Goal: Transaction & Acquisition: Book appointment/travel/reservation

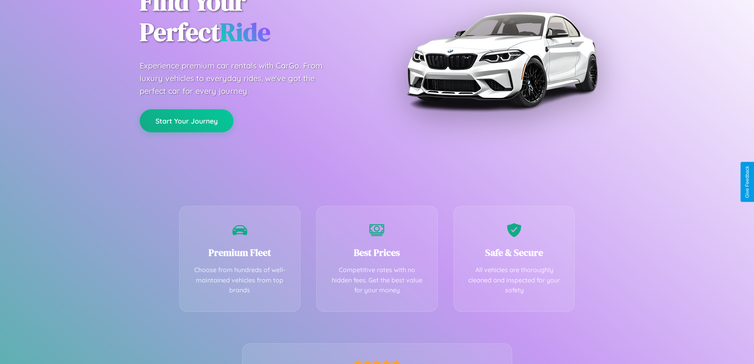
scroll to position [156, 0]
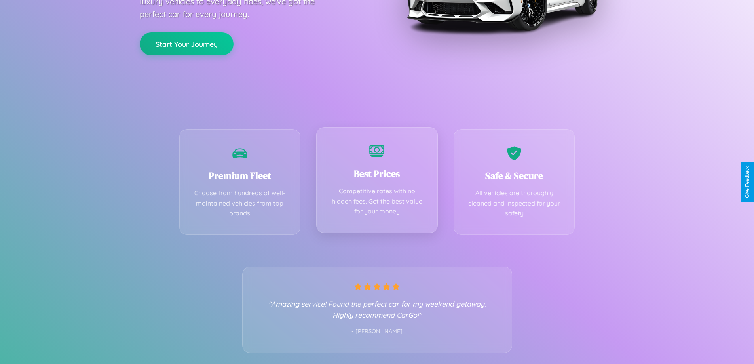
click at [377, 182] on div "Best Prices Competitive rates with no hidden fees. Get the best value for your …" at bounding box center [376, 180] width 121 height 106
click at [186, 43] on button "Start Your Journey" at bounding box center [187, 43] width 94 height 23
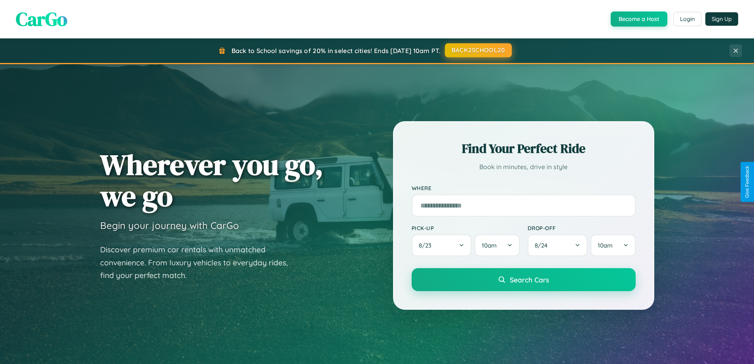
click at [478, 50] on button "BACK2SCHOOL20" at bounding box center [478, 50] width 67 height 14
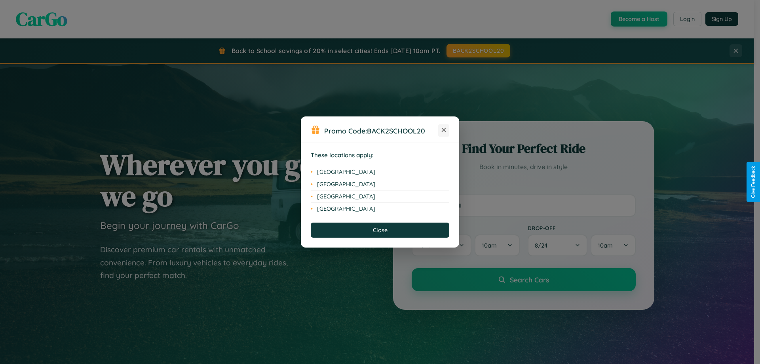
click at [444, 130] on icon at bounding box center [444, 130] width 4 height 4
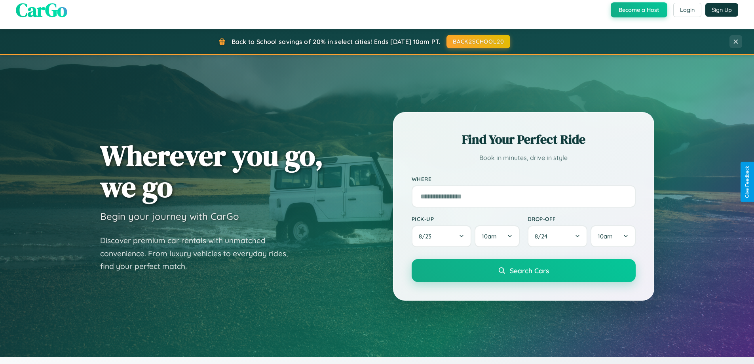
scroll to position [927, 0]
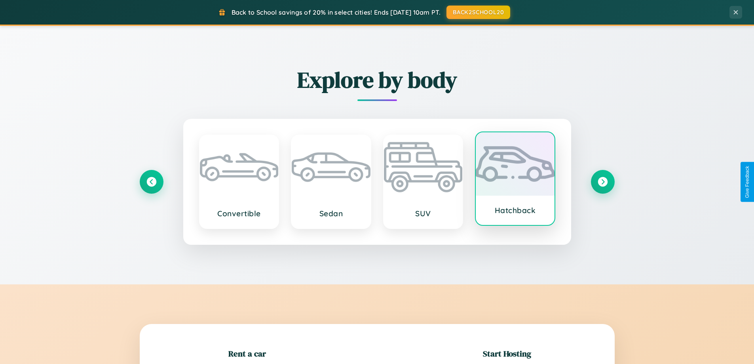
click at [515, 179] on div at bounding box center [515, 163] width 79 height 63
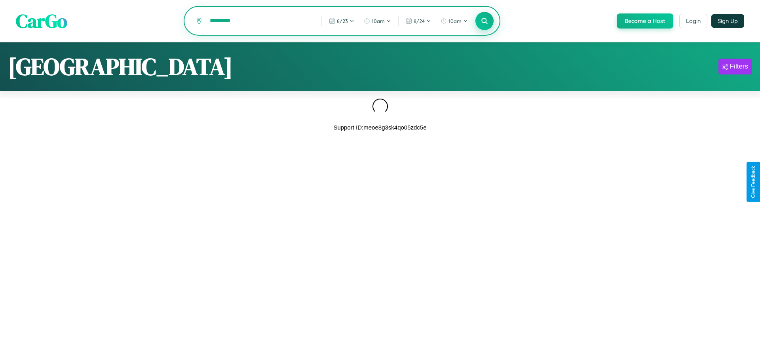
type input "*********"
click at [484, 21] on icon at bounding box center [484, 21] width 8 height 8
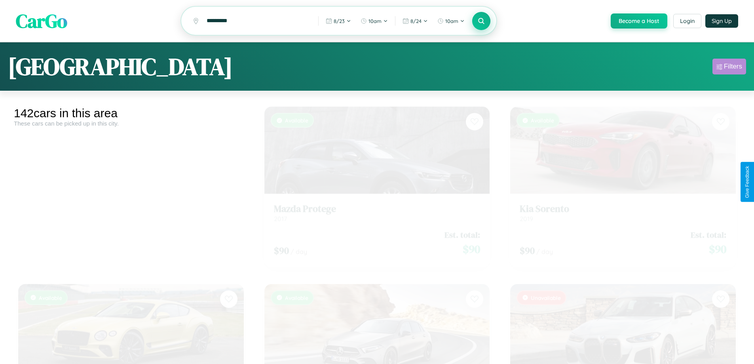
click at [729, 68] on div "Filters" at bounding box center [733, 67] width 18 height 8
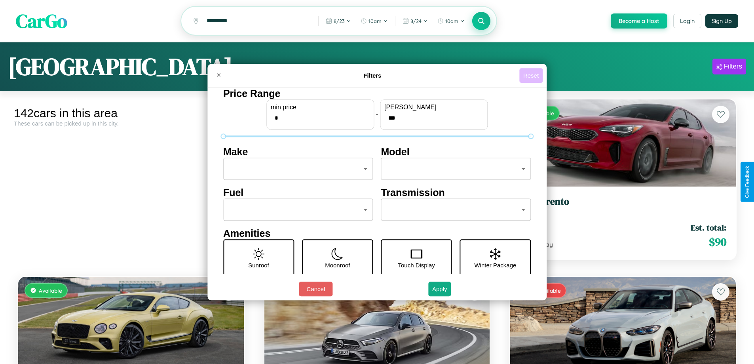
click at [532, 75] on button "Reset" at bounding box center [530, 75] width 23 height 15
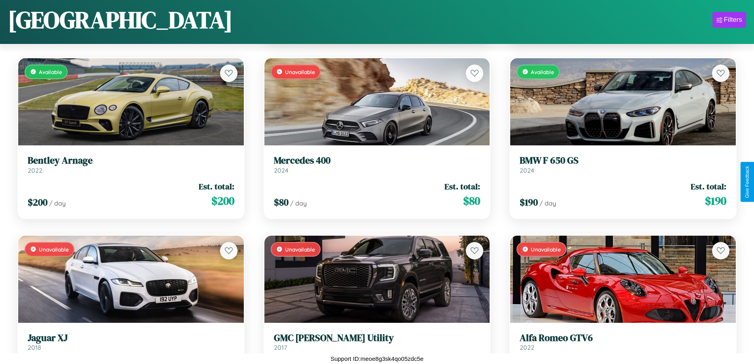
scroll to position [288, 0]
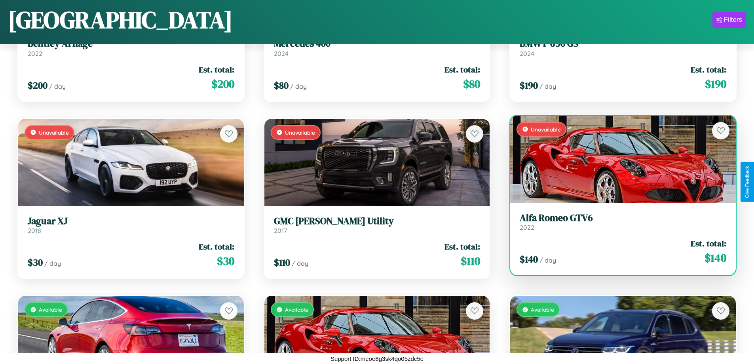
click at [618, 254] on div "$ 140 / day Est. total: $ 140" at bounding box center [623, 251] width 207 height 28
click at [618, 251] on div "$ 140 / day Est. total: $ 140" at bounding box center [623, 251] width 207 height 28
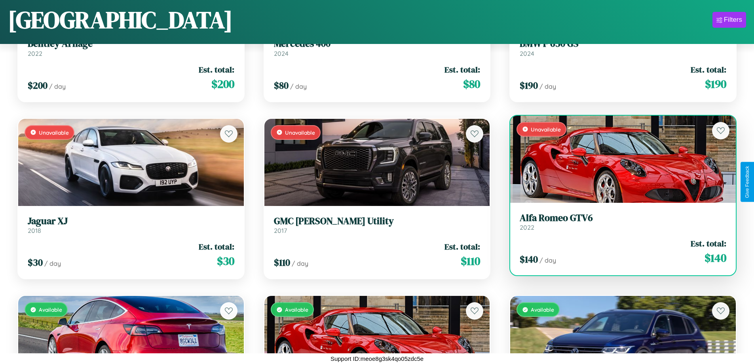
click at [618, 251] on div "$ 140 / day Est. total: $ 140" at bounding box center [623, 251] width 207 height 28
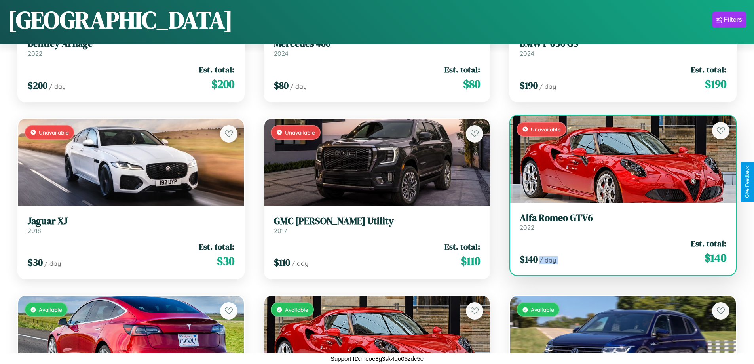
click at [618, 251] on div "$ 140 / day Est. total: $ 140" at bounding box center [623, 251] width 207 height 28
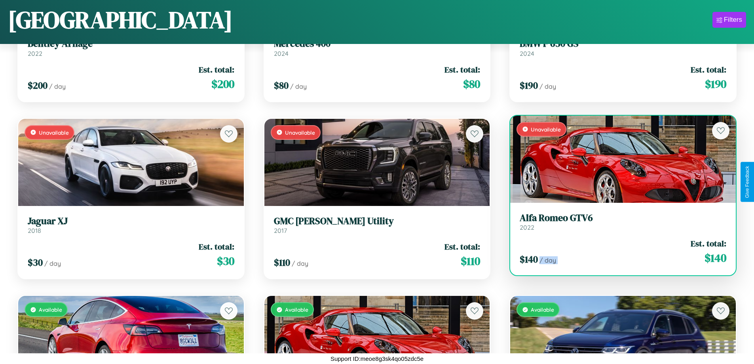
click at [618, 251] on div "$ 140 / day Est. total: $ 140" at bounding box center [623, 251] width 207 height 28
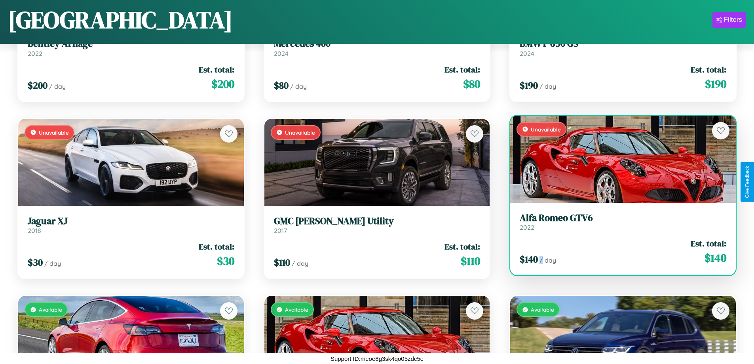
click at [618, 251] on div "$ 140 / day Est. total: $ 140" at bounding box center [623, 251] width 207 height 28
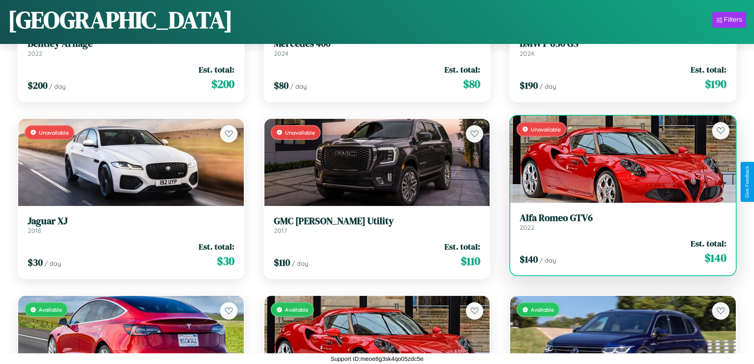
click at [618, 221] on h3 "Alfa Romeo GTV6" at bounding box center [623, 217] width 207 height 11
